Goal: Find specific page/section: Find specific page/section

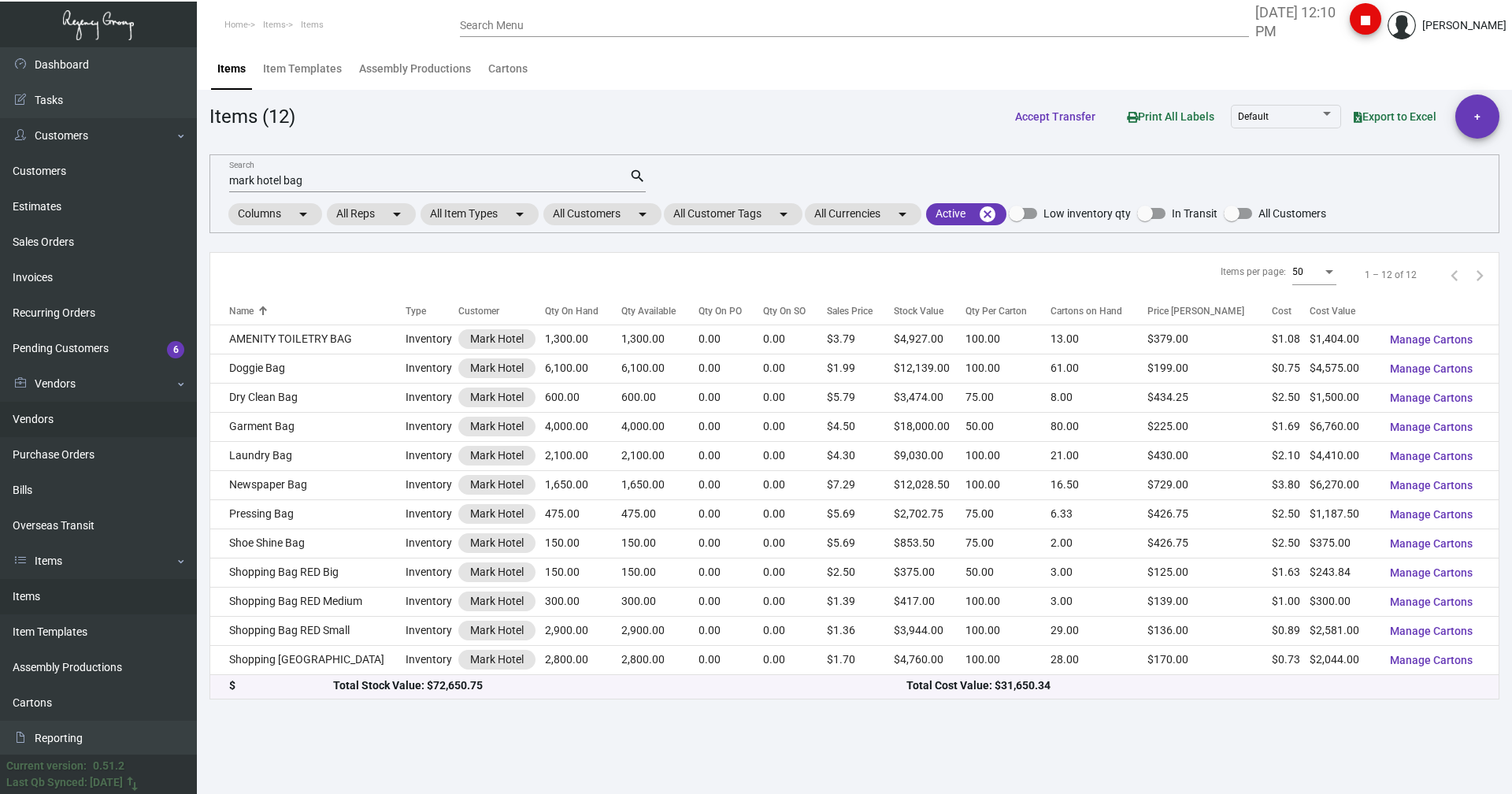
click at [44, 423] on link "Vendors" at bounding box center [98, 419] width 196 height 35
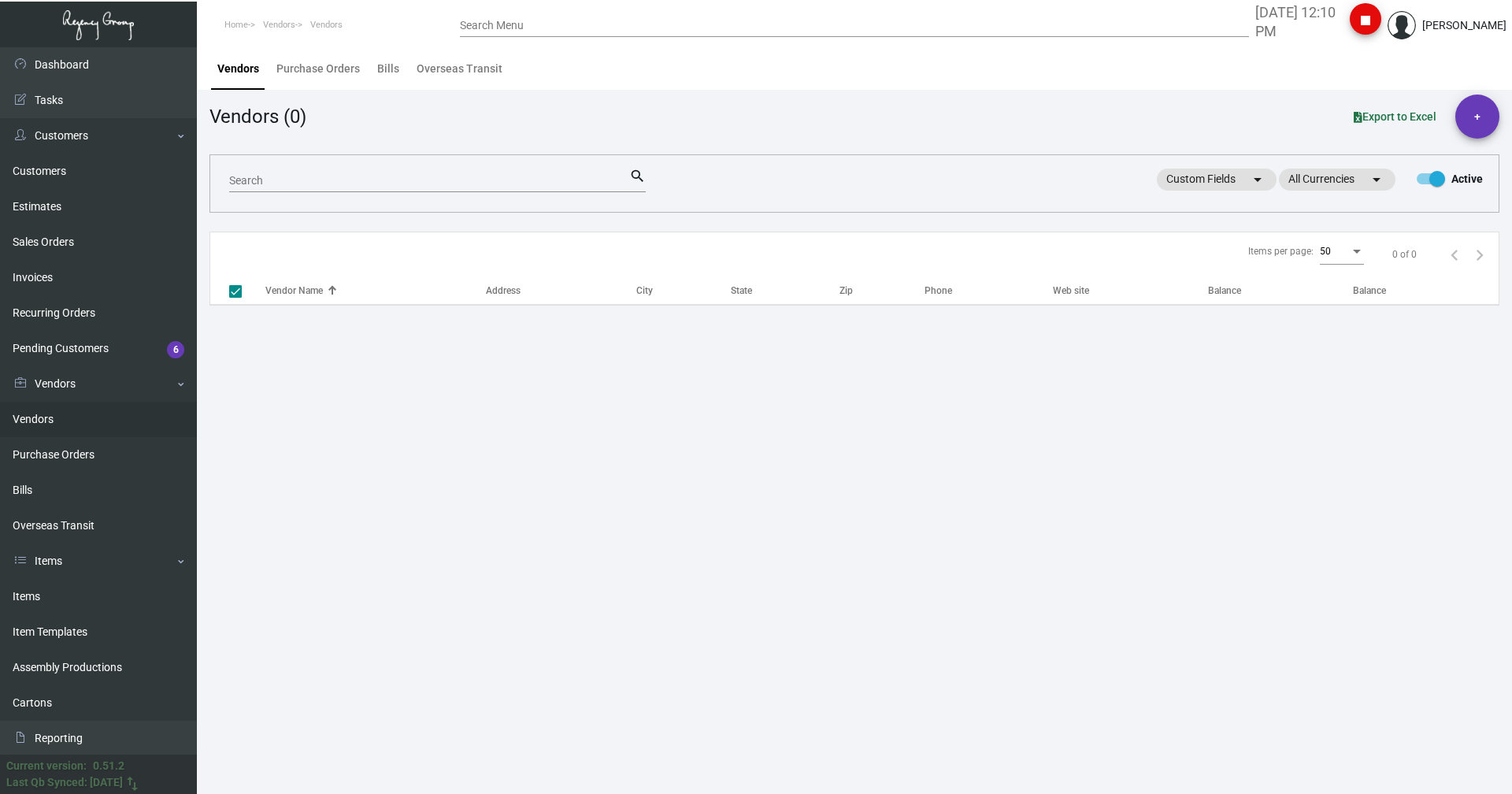
checkbox input "false"
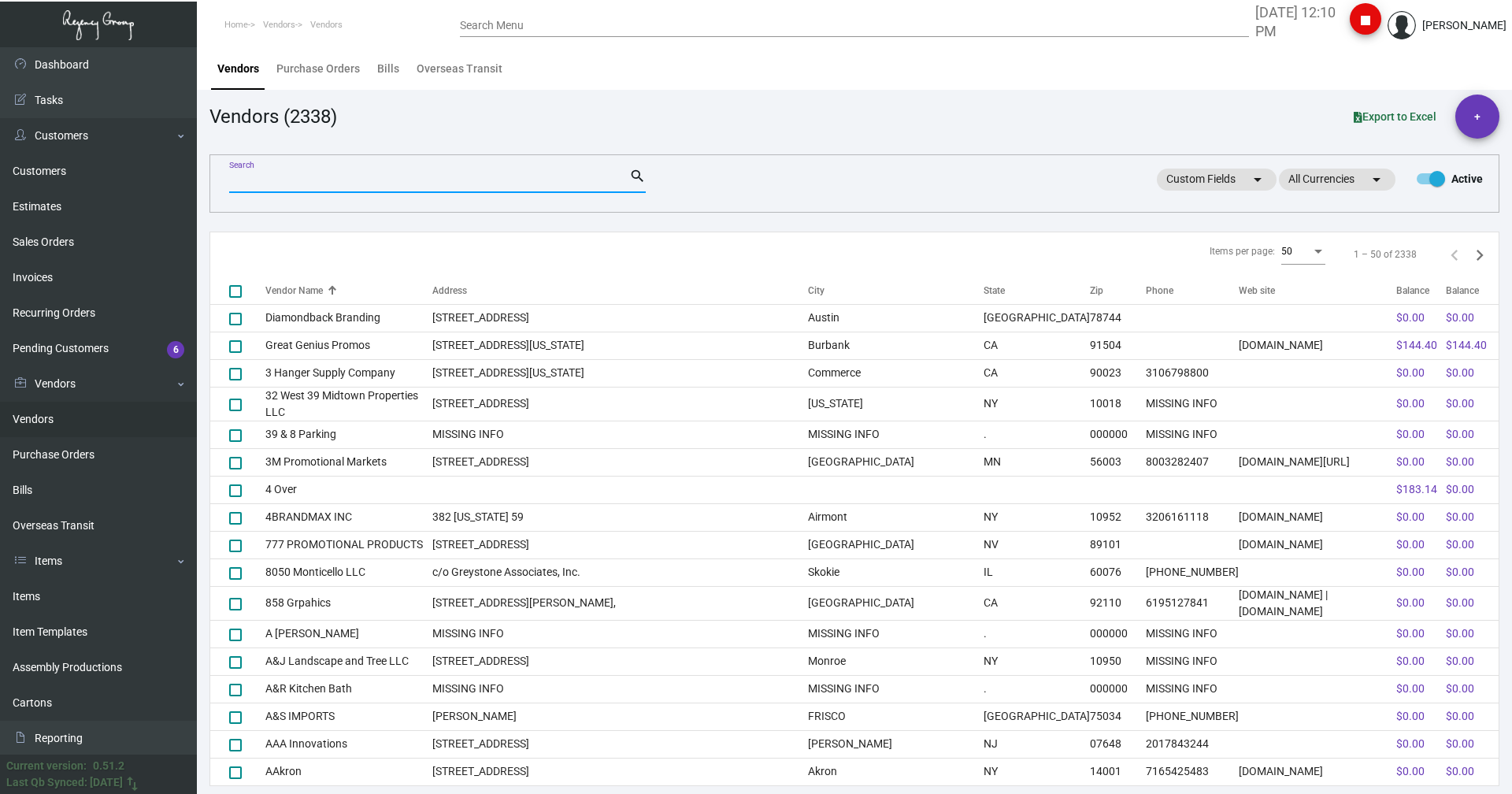
click at [261, 180] on input "Search" at bounding box center [429, 181] width 400 height 13
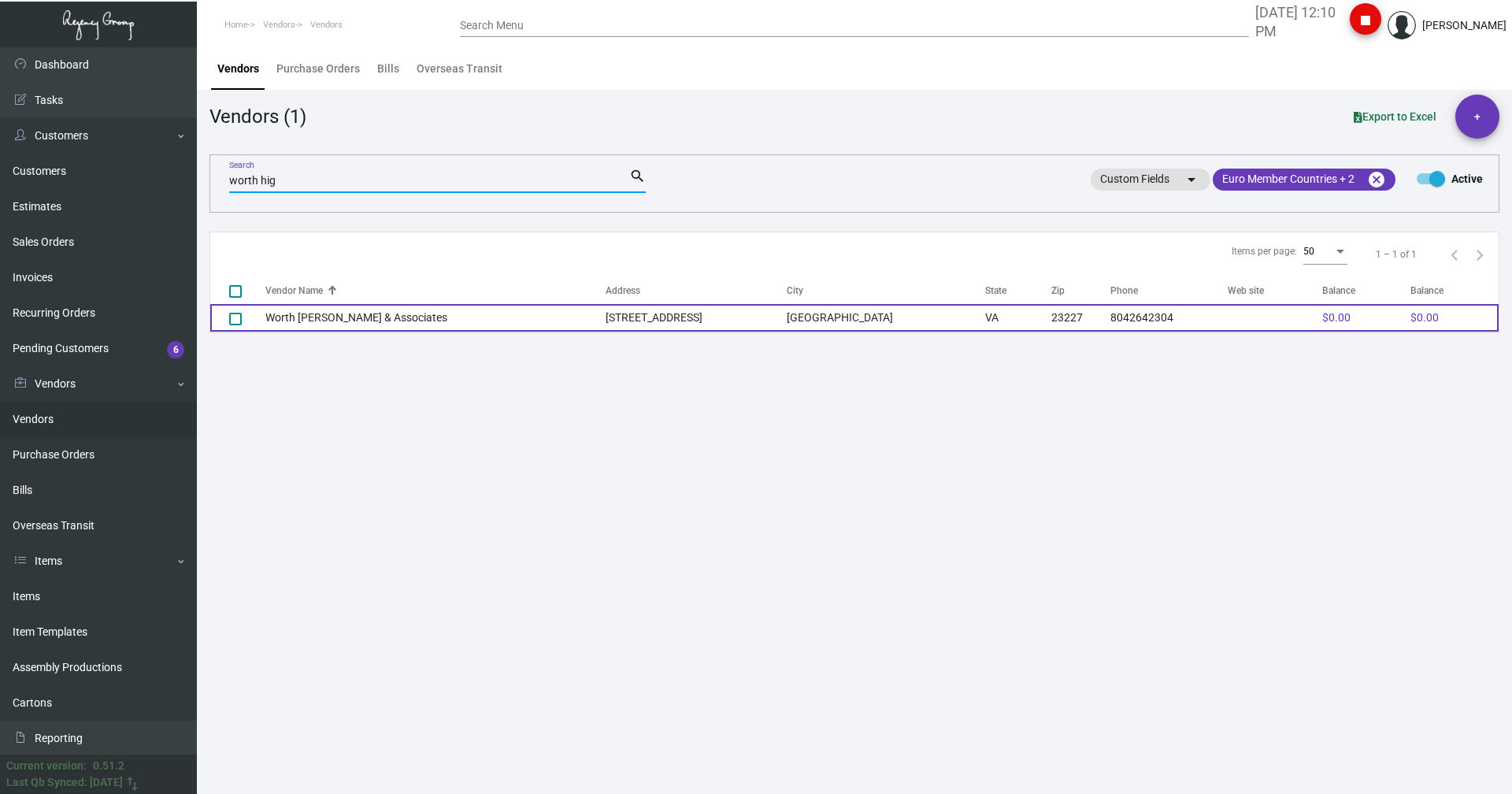
type input "worth hig"
click at [378, 318] on td "Worth [PERSON_NAME] & Associates" at bounding box center [436, 318] width 340 height 27
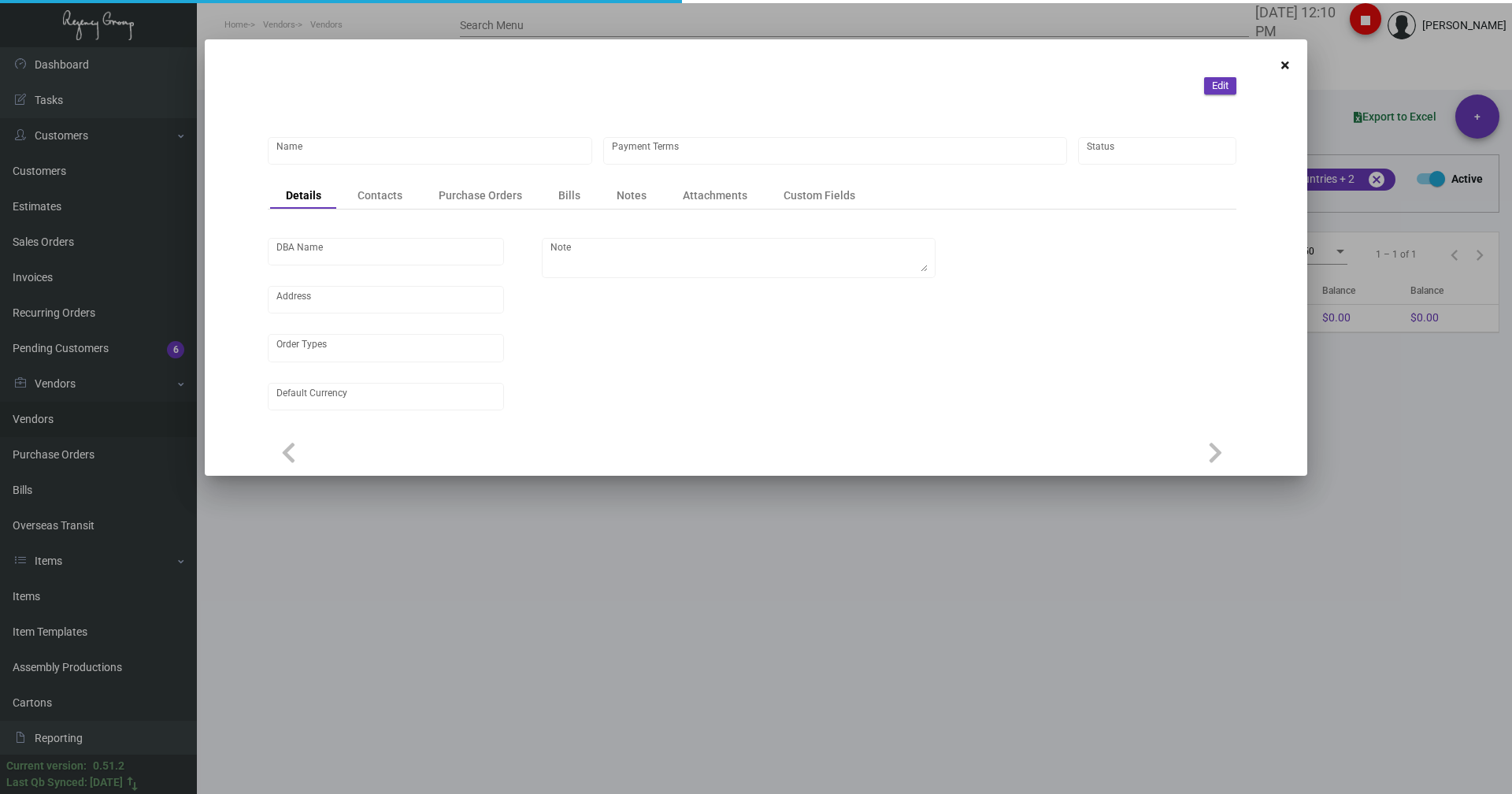
type input "Worth [PERSON_NAME] & Associates"
type input "Net 30"
type input "[STREET_ADDRESS][GEOGRAPHIC_DATA][STREET_ADDRESS]"
type input "United States Dollar $"
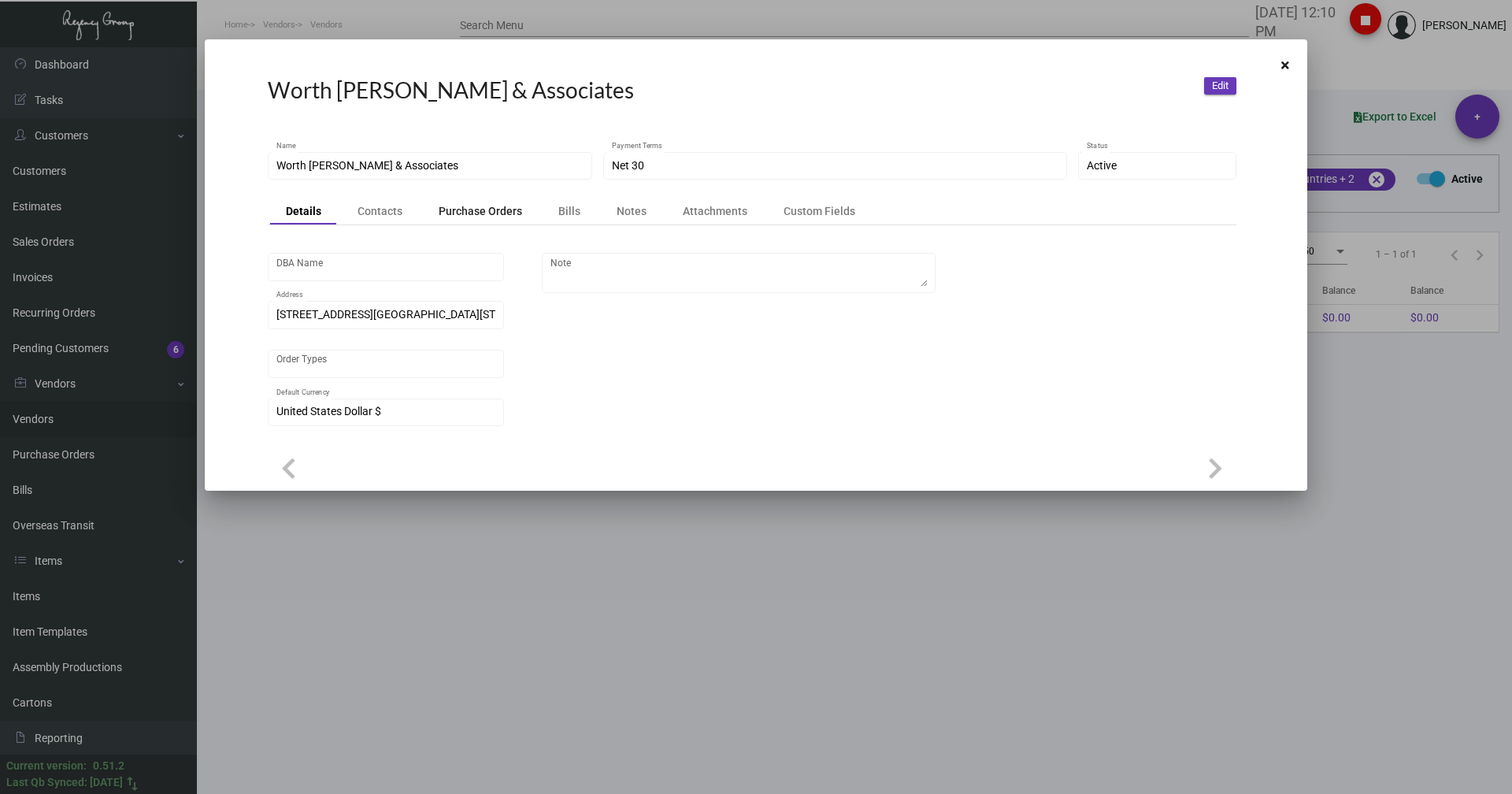
click at [472, 209] on div "Purchase Orders" at bounding box center [480, 211] width 84 height 15
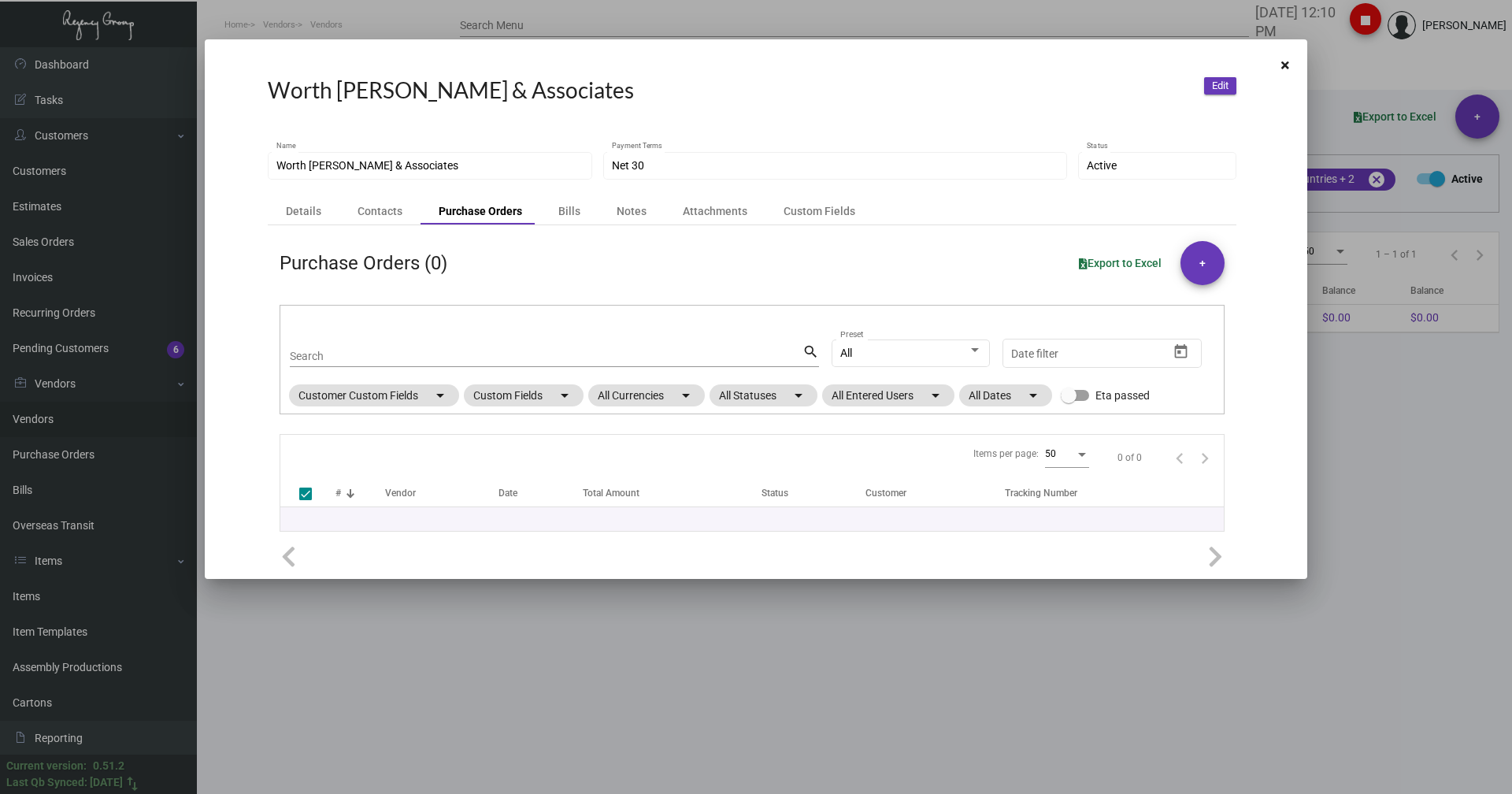
checkbox input "false"
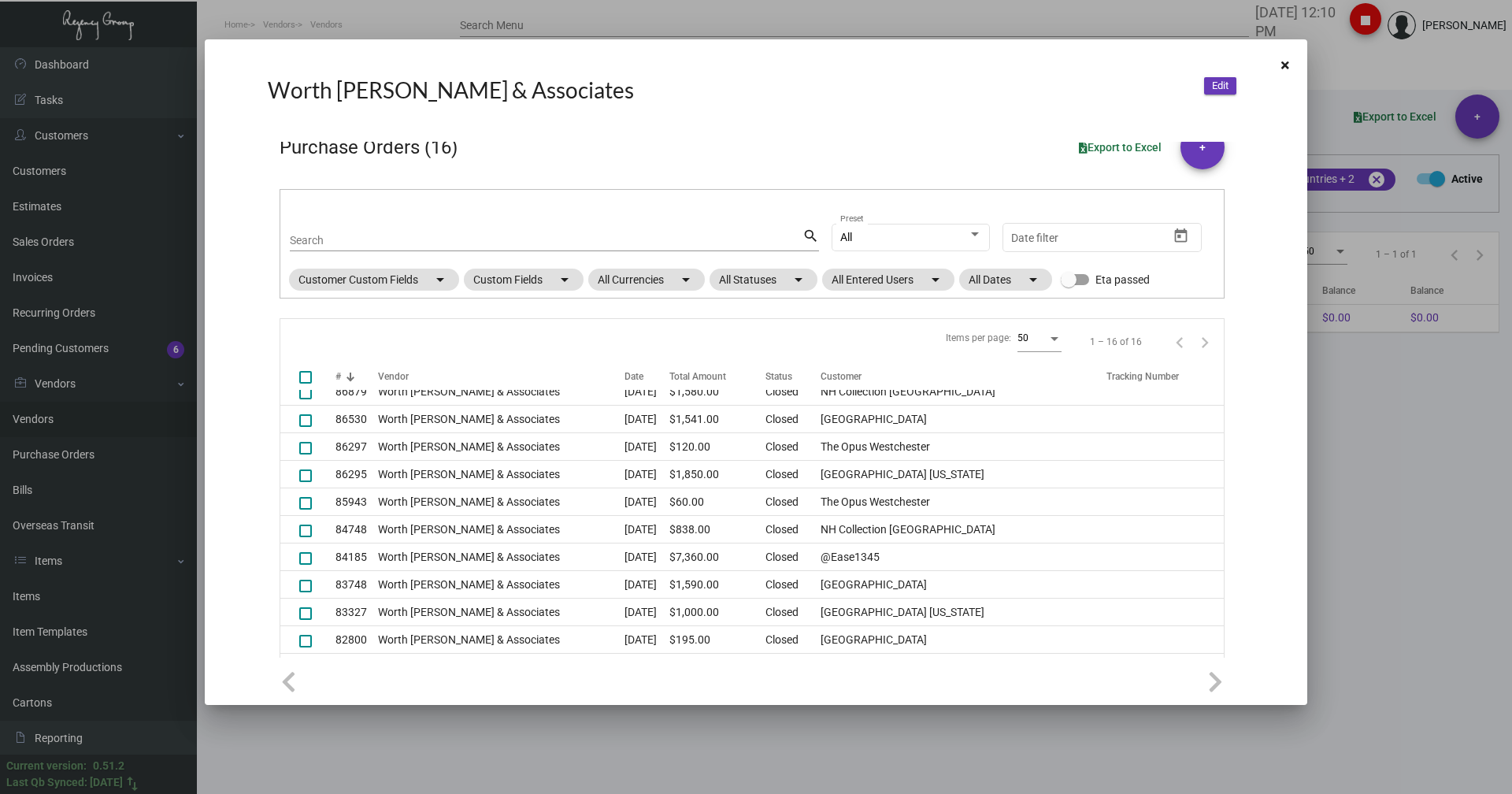
scroll to position [42, 0]
drag, startPoint x: 1322, startPoint y: 67, endPoint x: 1322, endPoint y: 58, distance: 9.0
click at [1323, 67] on div at bounding box center [756, 397] width 1512 height 794
